Goal: Task Accomplishment & Management: Use online tool/utility

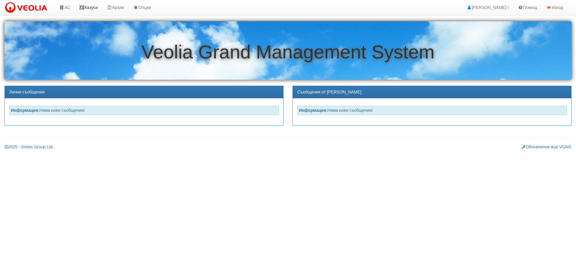
click at [91, 4] on link "Казуси" at bounding box center [89, 7] width 28 height 15
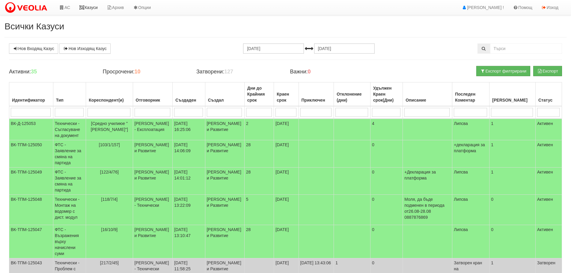
click at [100, 5] on link "Казуси" at bounding box center [89, 7] width 28 height 15
click at [73, 130] on td "Технически - Съгласуване на документ" at bounding box center [69, 130] width 33 height 22
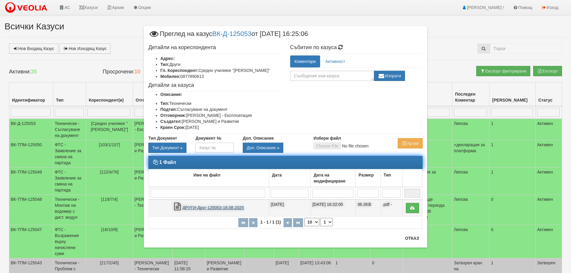
click at [204, 207] on link "ДРУГИ-Друг-125053-18.08.2025" at bounding box center [213, 207] width 61 height 5
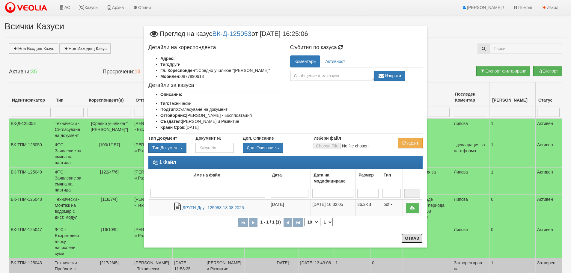
click at [408, 237] on button "Отказ" at bounding box center [412, 239] width 21 height 10
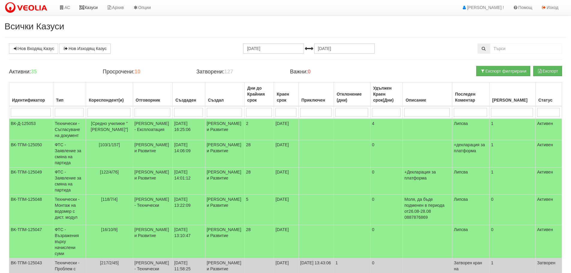
click at [94, 8] on link "Казуси" at bounding box center [89, 7] width 28 height 15
